Goal: Task Accomplishment & Management: Manage account settings

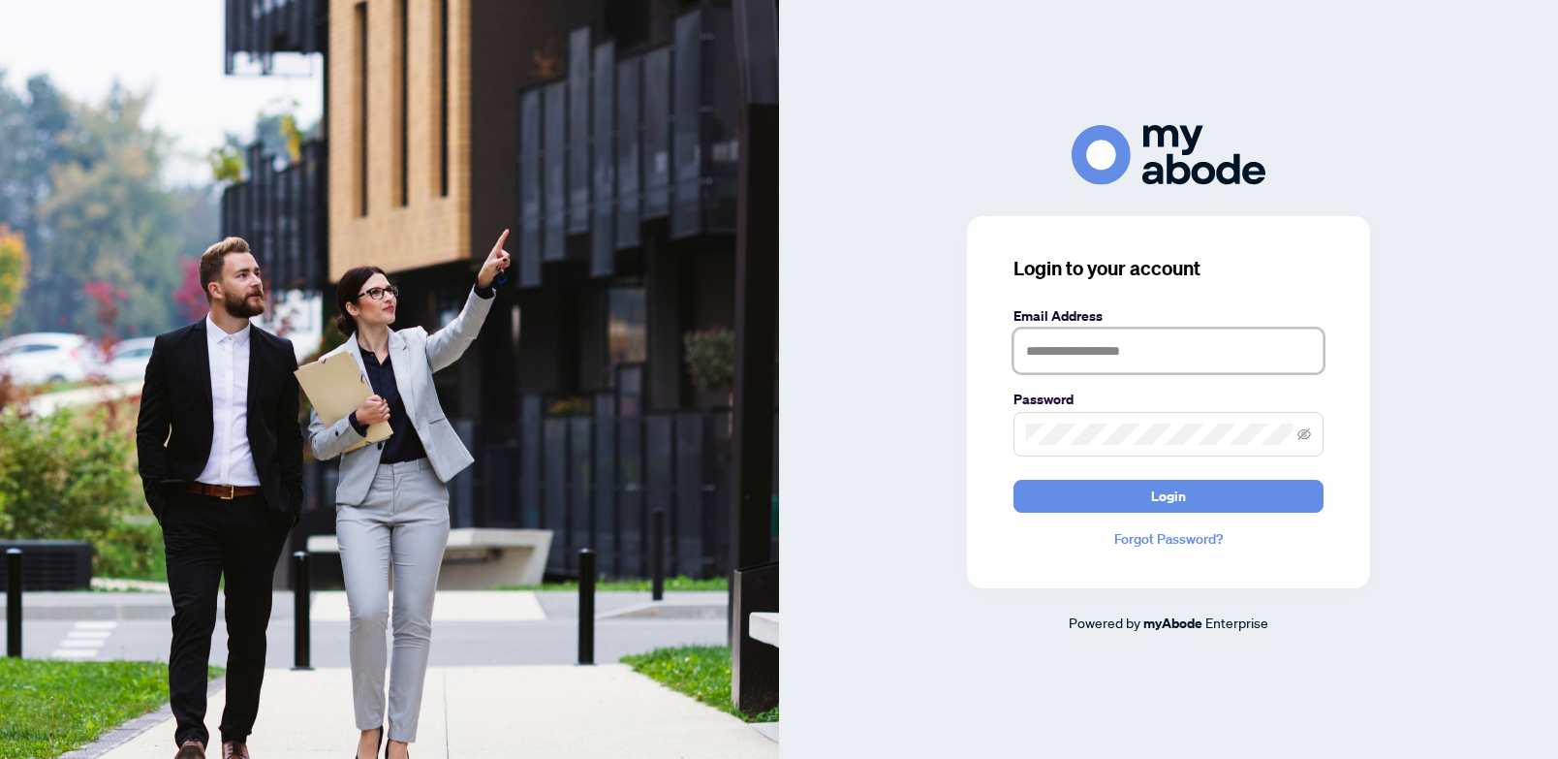
type input "**********"
click at [1169, 495] on button "Login" at bounding box center [1168, 496] width 310 height 33
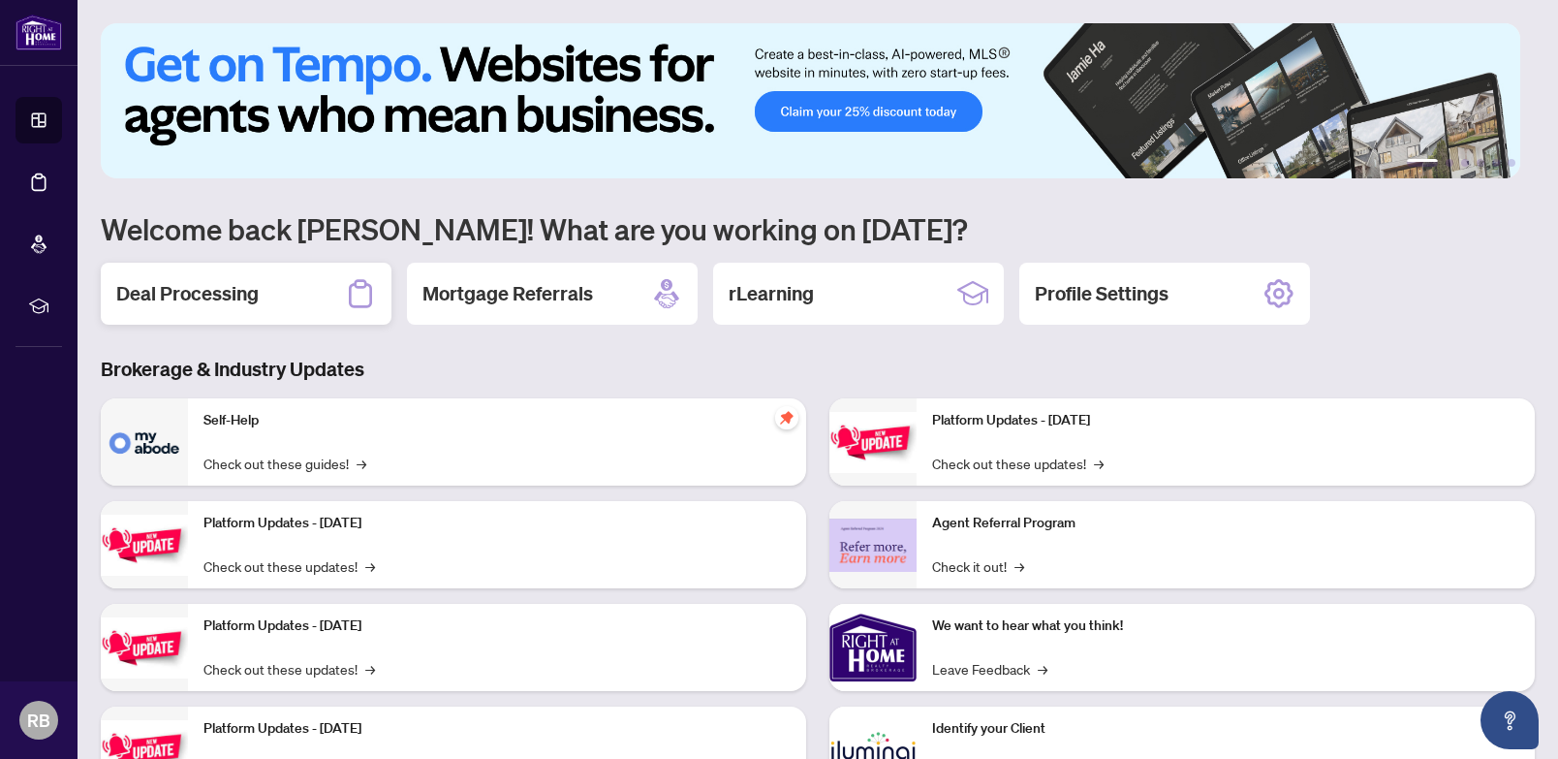
click at [232, 304] on h2 "Deal Processing" at bounding box center [187, 293] width 142 height 27
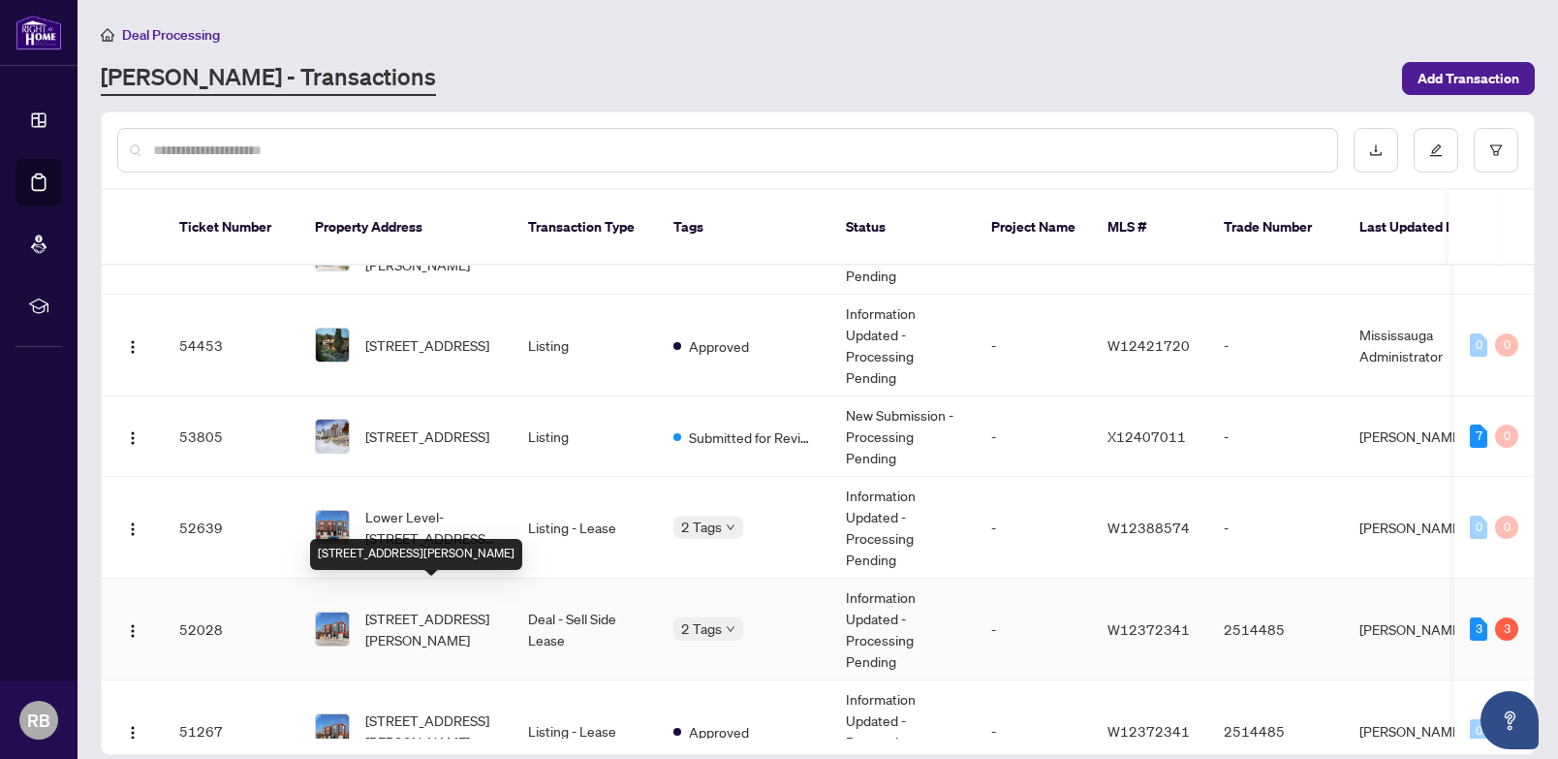
scroll to position [81, 0]
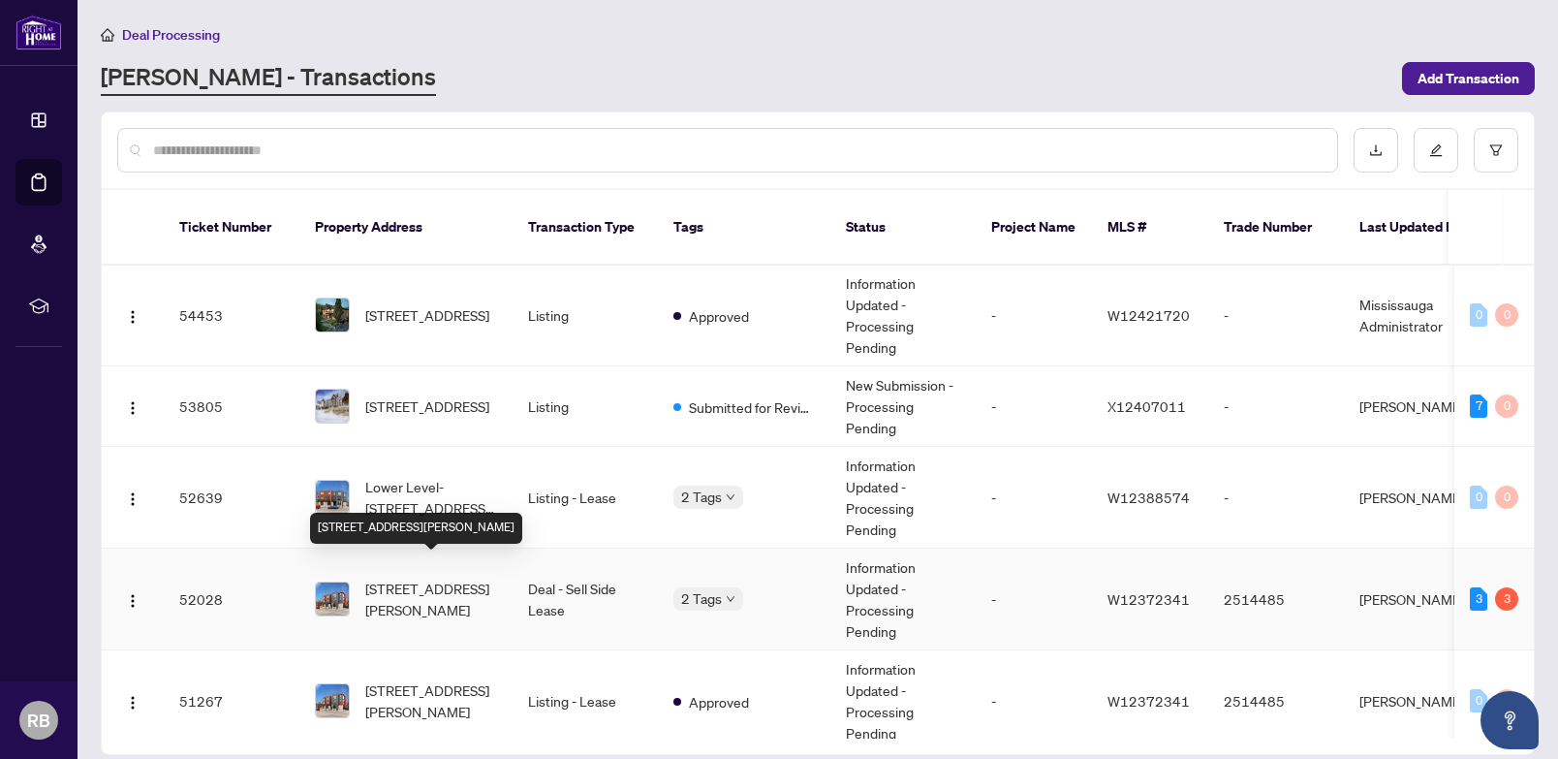
click at [423, 578] on span "[STREET_ADDRESS][PERSON_NAME]" at bounding box center [431, 598] width 132 height 43
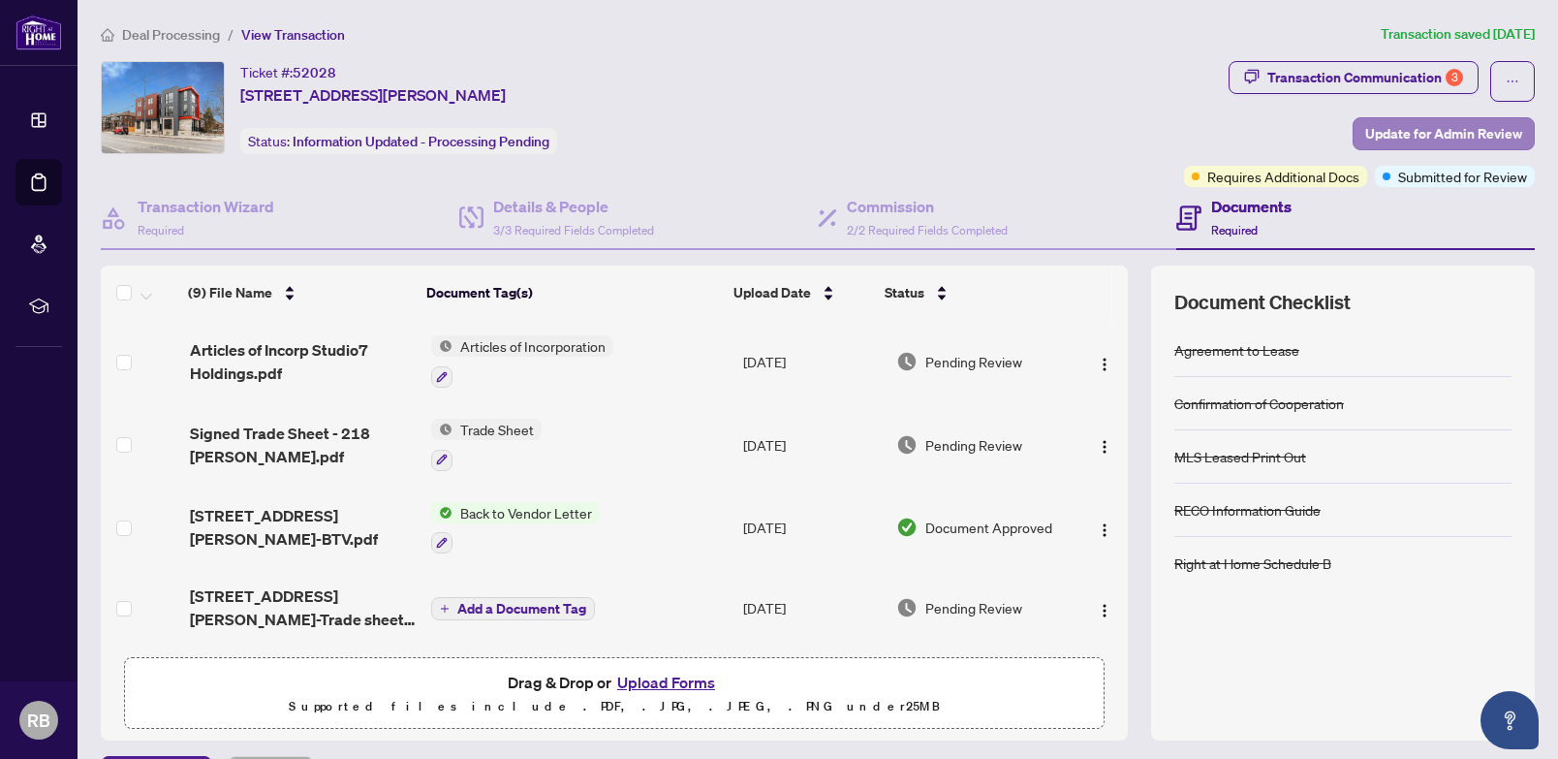
click at [1473, 133] on span "Update for Admin Review" at bounding box center [1443, 133] width 157 height 31
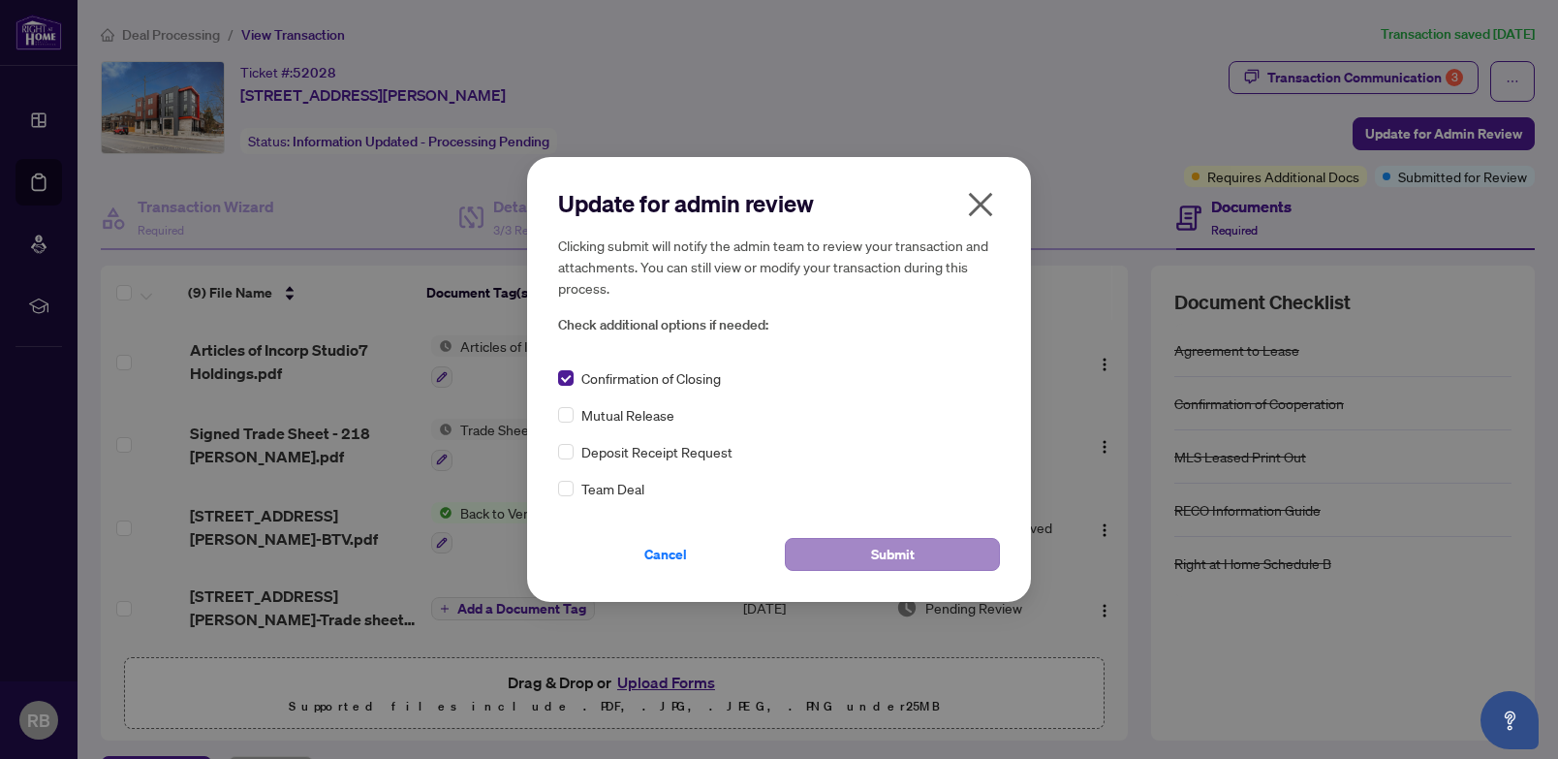
click at [923, 557] on button "Submit" at bounding box center [892, 554] width 215 height 33
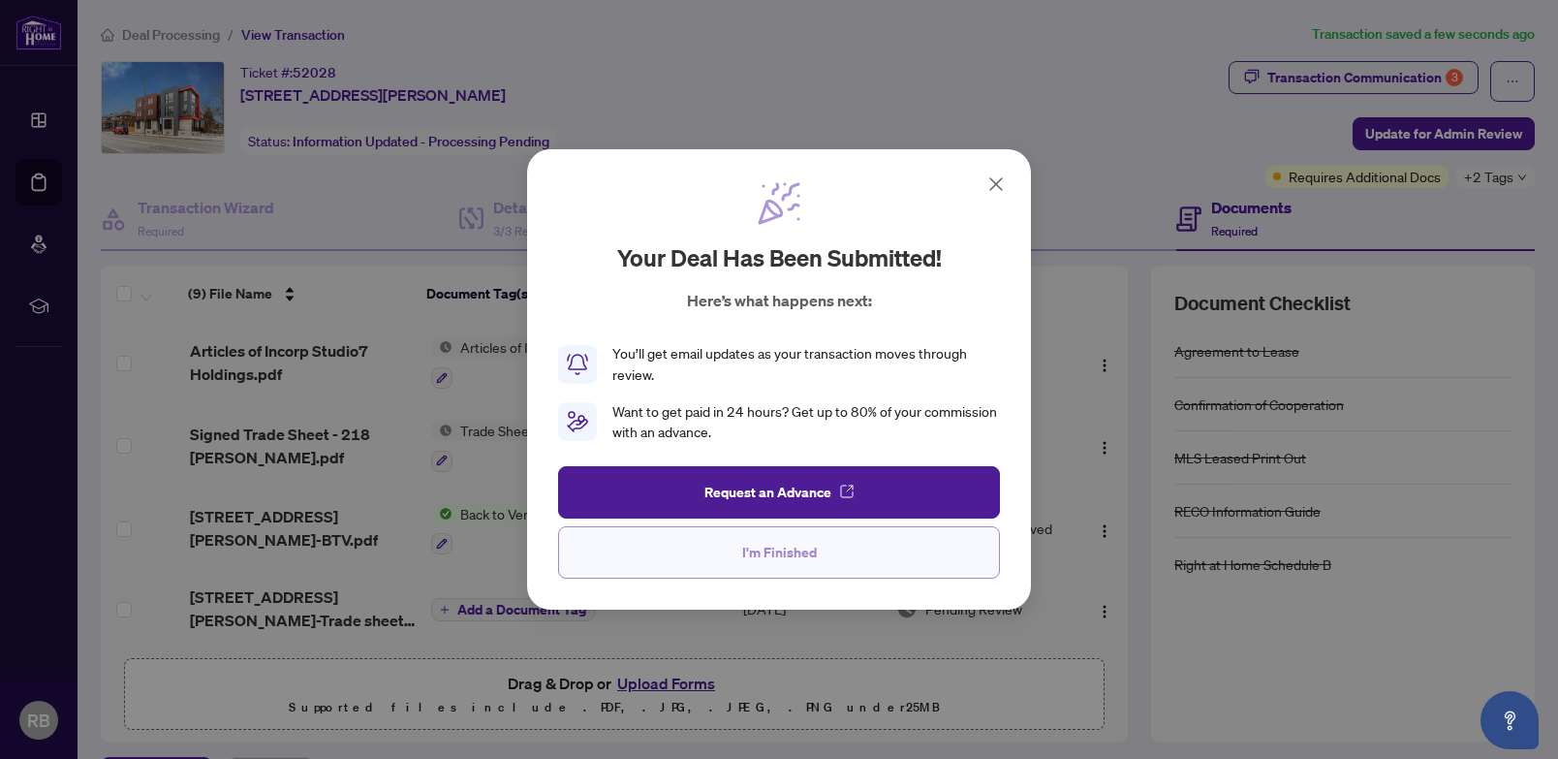
click at [769, 551] on span "I'm Finished" at bounding box center [779, 552] width 75 height 31
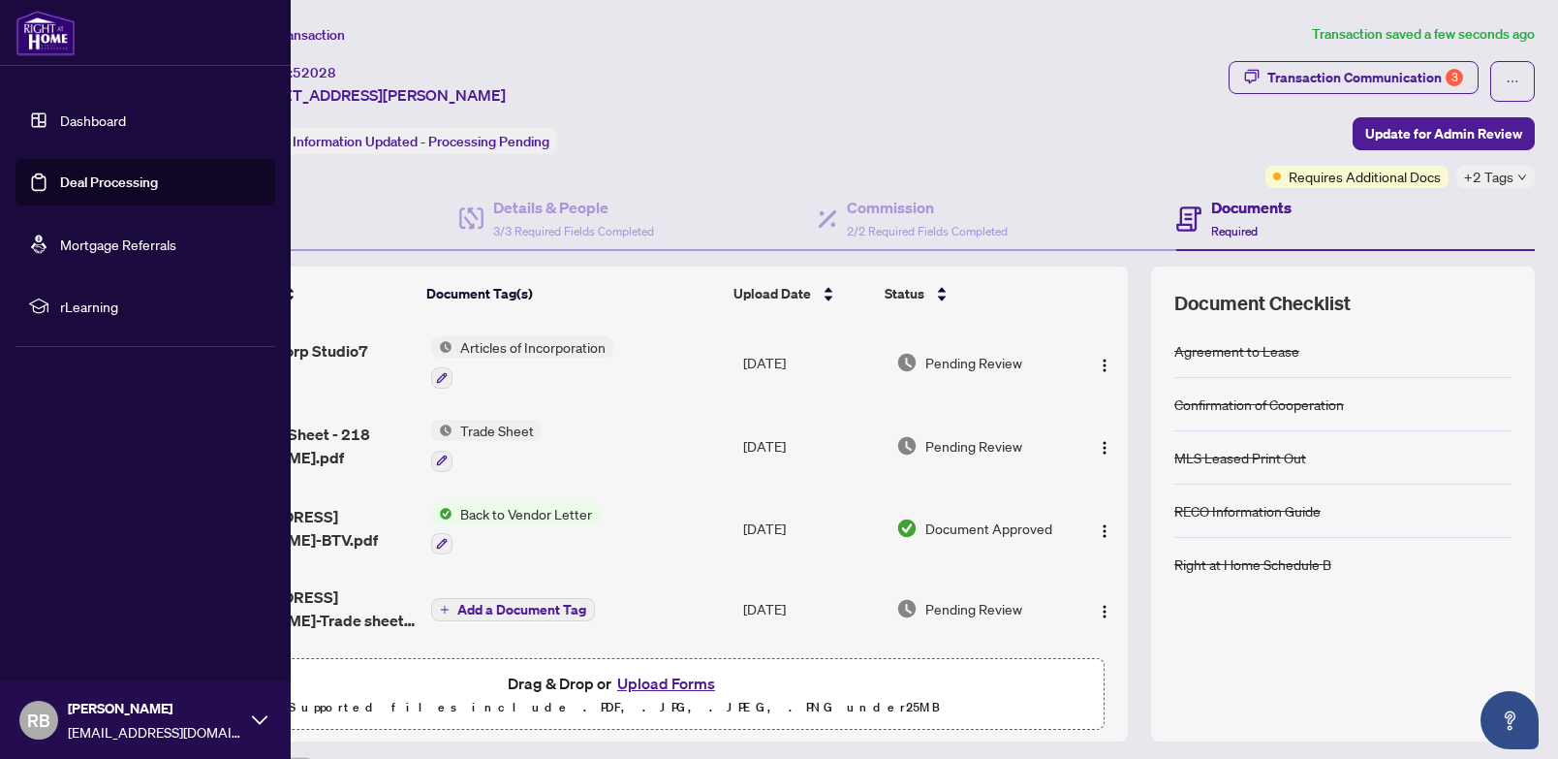
click at [67, 119] on link "Dashboard" at bounding box center [93, 119] width 66 height 17
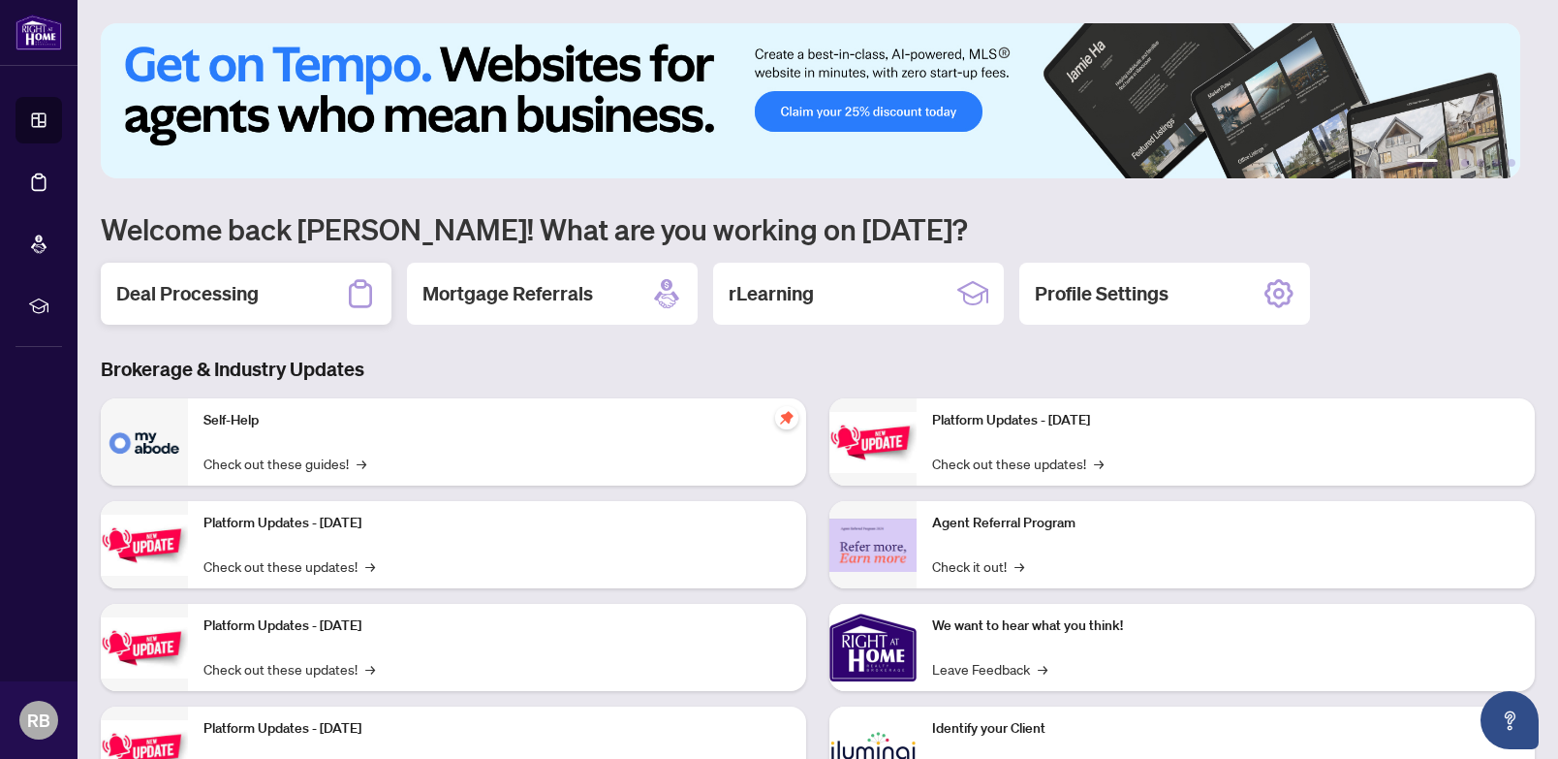
click at [340, 302] on div "Deal Processing" at bounding box center [246, 294] width 291 height 62
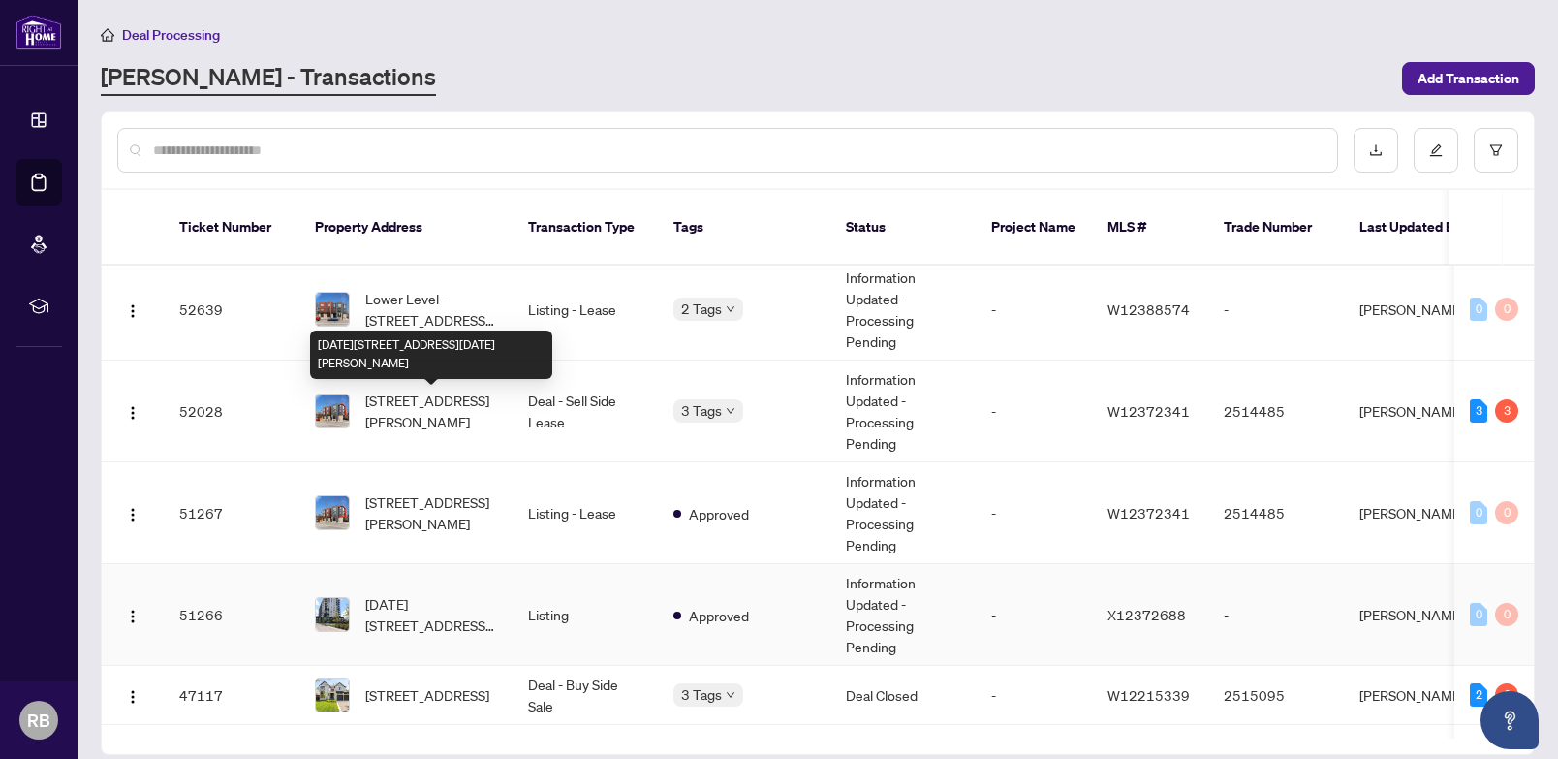
scroll to position [450, 0]
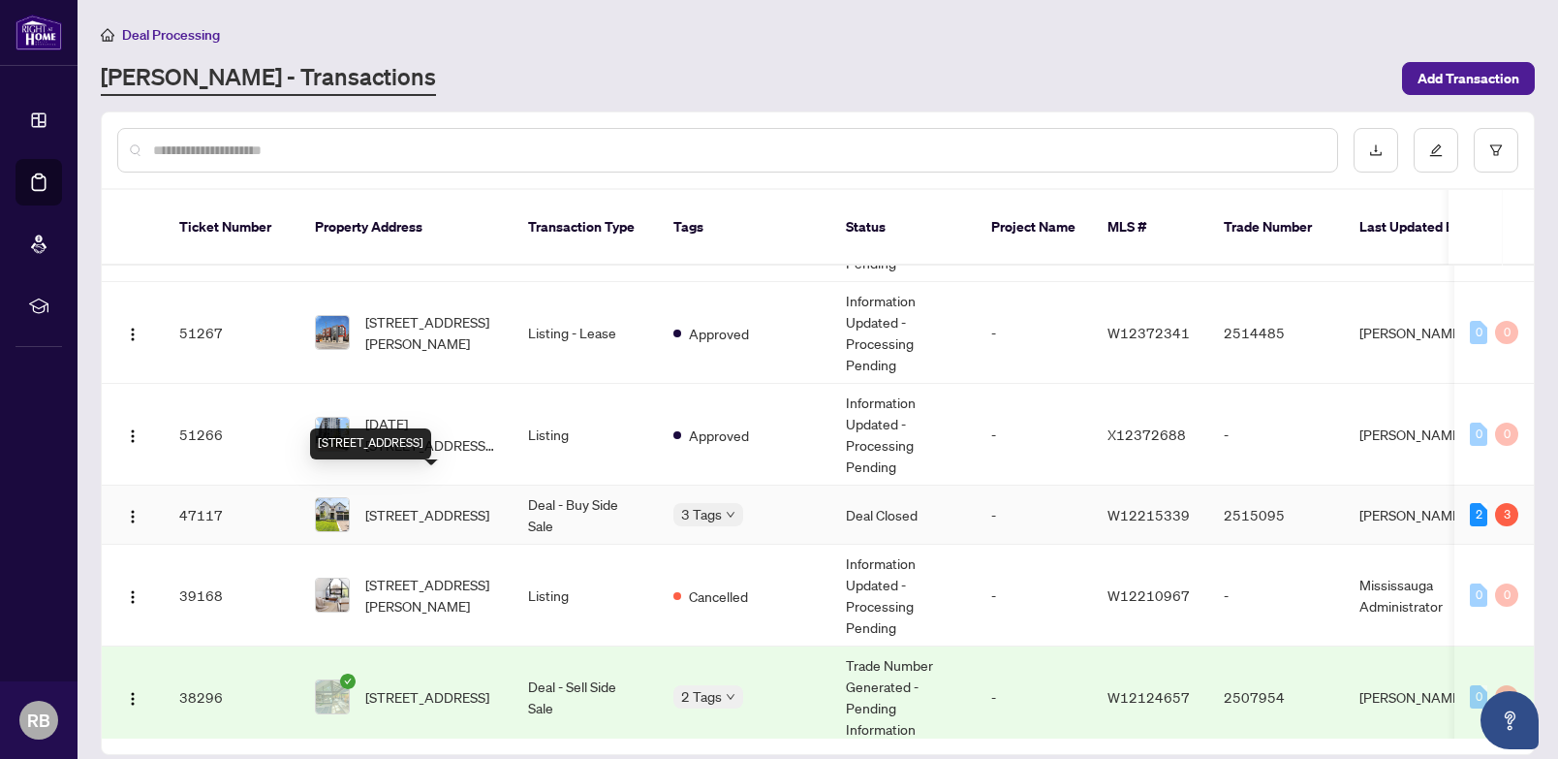
click at [407, 504] on span "[STREET_ADDRESS]" at bounding box center [427, 514] width 124 height 21
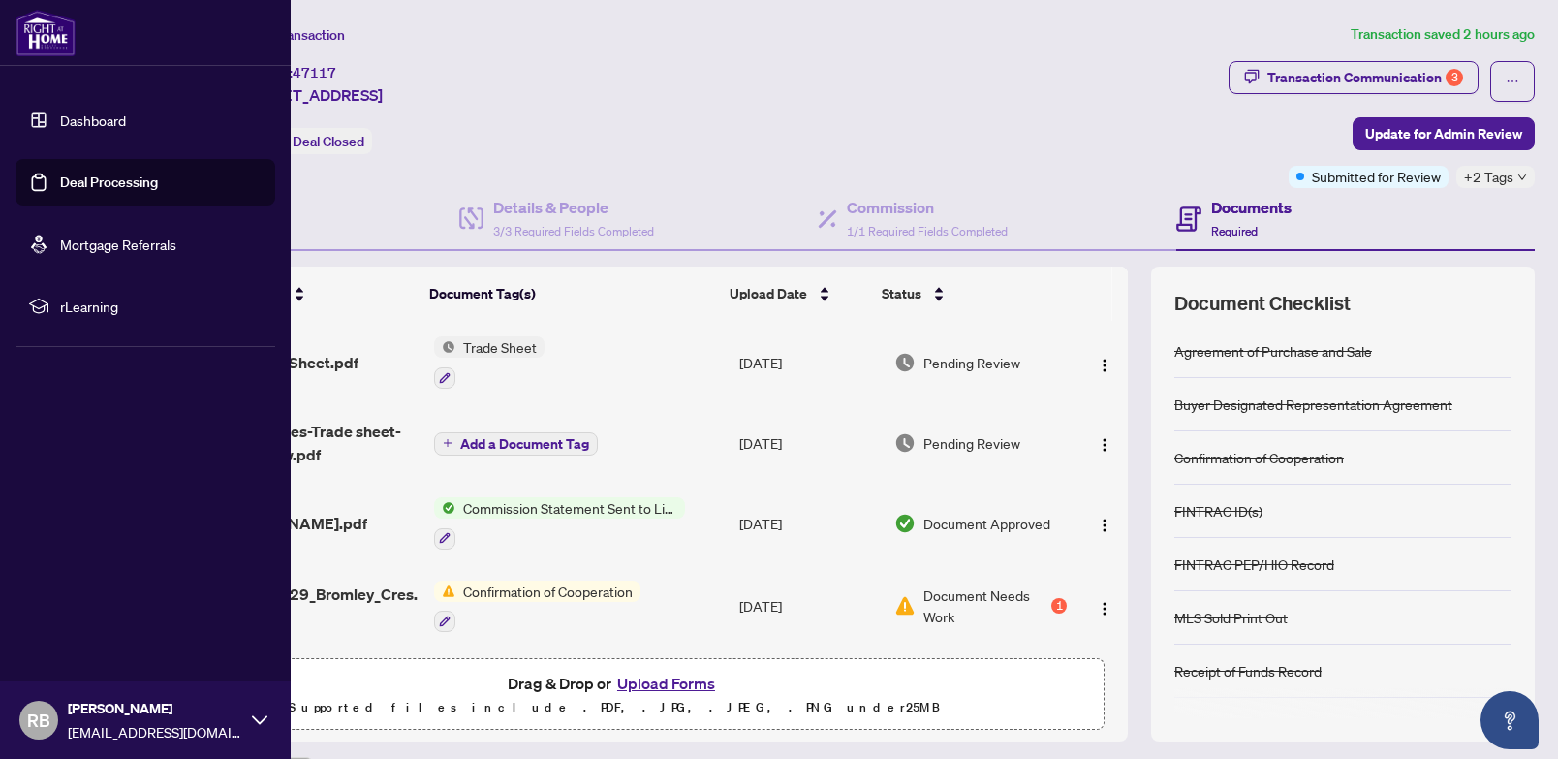
click at [70, 125] on link "Dashboard" at bounding box center [93, 119] width 66 height 17
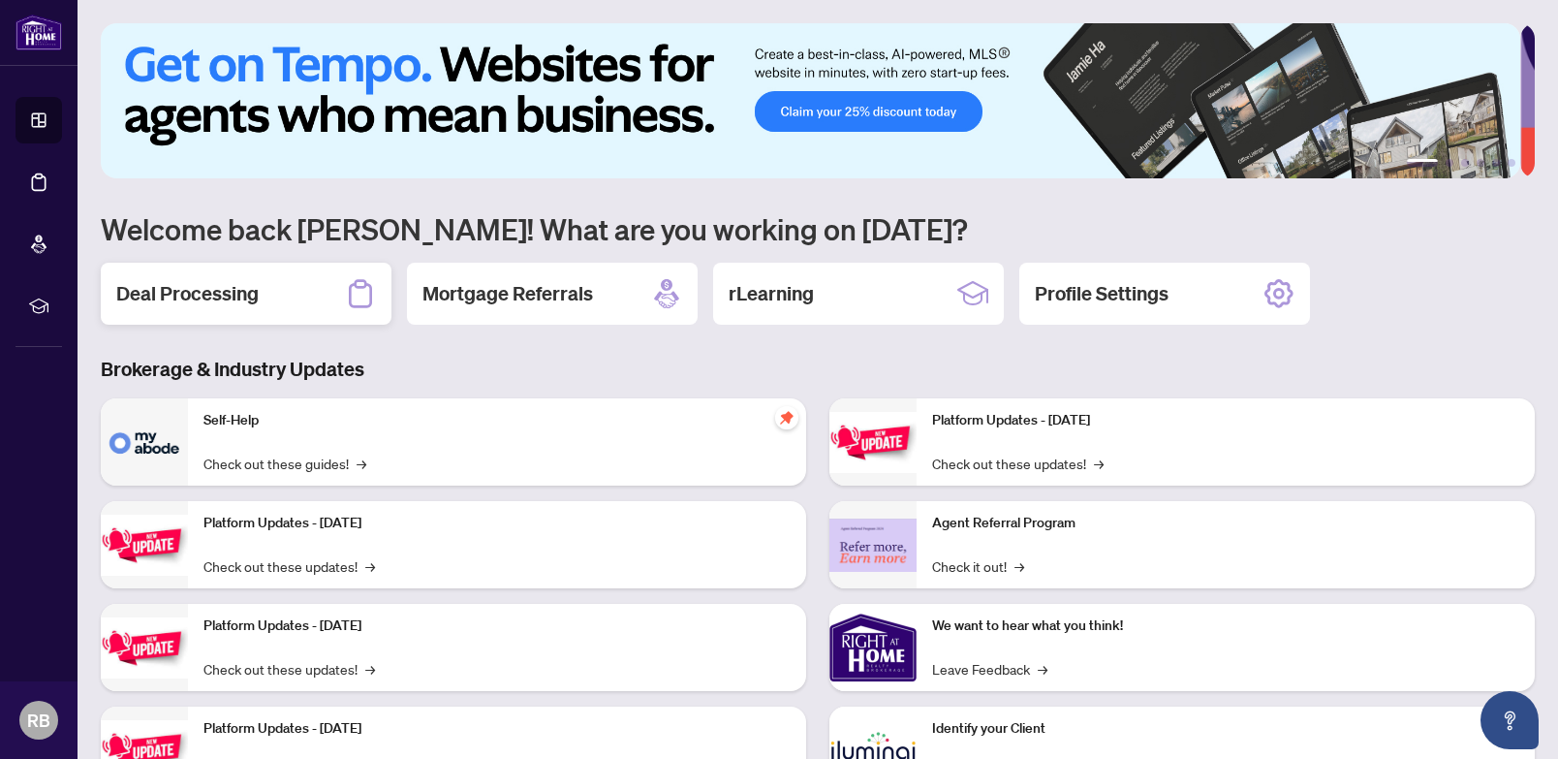
click at [209, 280] on h2 "Deal Processing" at bounding box center [187, 293] width 142 height 27
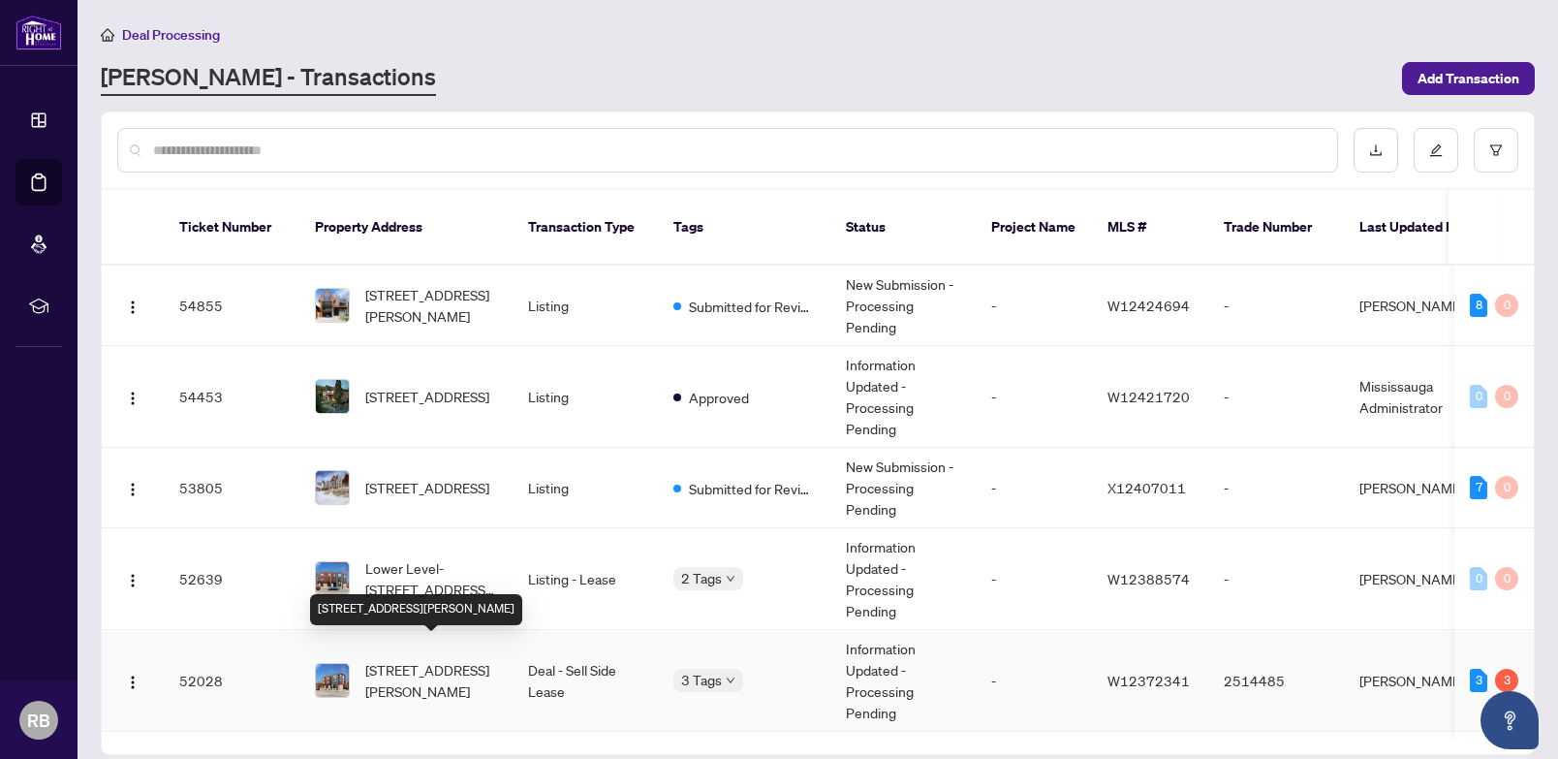
click at [410, 663] on span "[STREET_ADDRESS][PERSON_NAME]" at bounding box center [431, 680] width 132 height 43
